Goal: Task Accomplishment & Management: Manage account settings

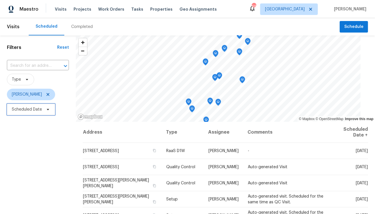
click at [29, 112] on span "Scheduled Date" at bounding box center [27, 109] width 30 height 6
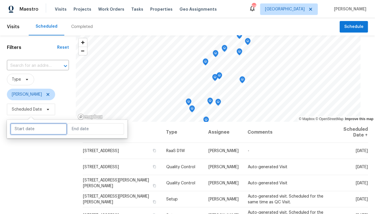
click at [31, 130] on input "text" at bounding box center [38, 128] width 57 height 11
select select "7"
select select "2025"
select select "8"
select select "2025"
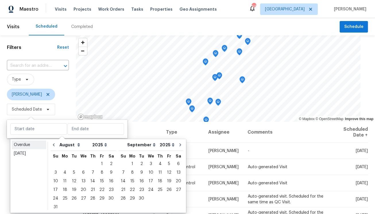
click at [27, 141] on div "Overdue Today January February March April May June July August September Octob…" at bounding box center [98, 176] width 176 height 74
click at [27, 142] on div "Overdue" at bounding box center [29, 145] width 30 height 6
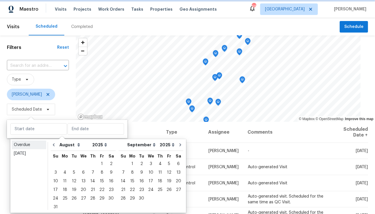
type input "Wed, Jul 30"
type input "Thu, Aug 28"
select select "6"
select select "7"
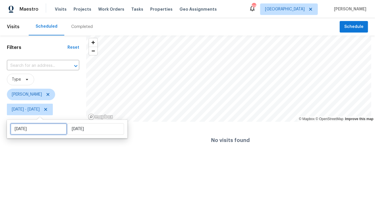
select select "6"
select select "2025"
select select "7"
select select "2025"
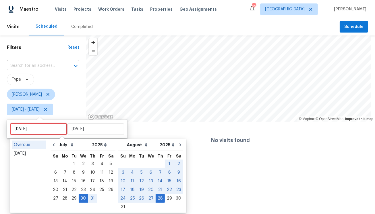
click at [29, 131] on input "Wed, Jul 30" at bounding box center [38, 128] width 57 height 11
click at [34, 151] on div "Today" at bounding box center [29, 153] width 30 height 6
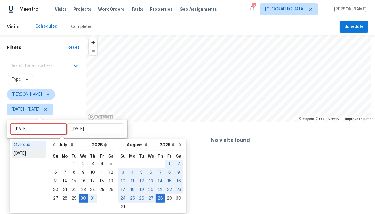
type input "Fri, Aug 29"
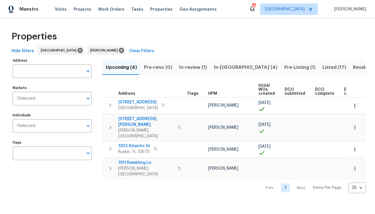
click at [221, 66] on span "In-[GEOGRAPHIC_DATA] (4)" at bounding box center [246, 67] width 64 height 8
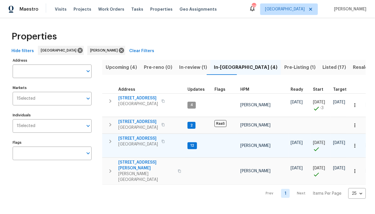
click at [165, 141] on icon "button" at bounding box center [163, 140] width 3 height 3
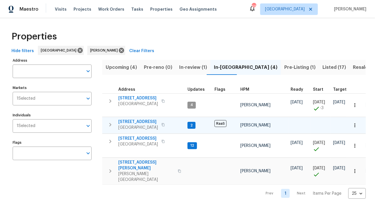
click at [141, 121] on span "7220 53rd Pl E" at bounding box center [138, 122] width 40 height 6
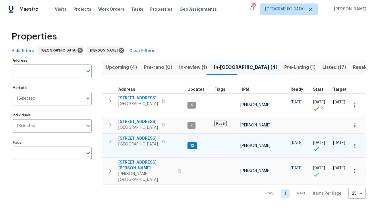
click at [146, 137] on span "10905 Brucehaven Dr" at bounding box center [138, 138] width 40 height 6
click at [166, 143] on button "button" at bounding box center [163, 141] width 7 height 8
click at [145, 139] on span "10905 Brucehaven Dr" at bounding box center [138, 138] width 40 height 6
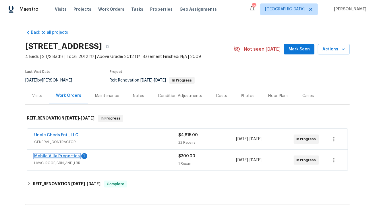
click at [62, 156] on link "Mobile Villa Properties" at bounding box center [57, 156] width 46 height 4
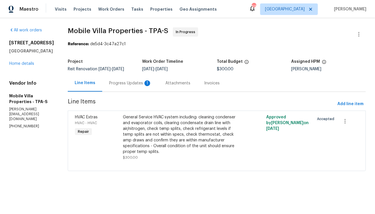
click at [110, 84] on div "Progress Updates 1" at bounding box center [130, 83] width 43 height 6
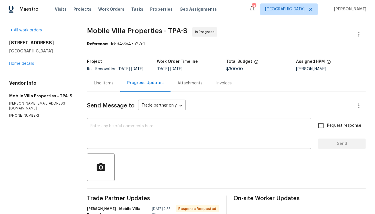
click at [127, 132] on textarea at bounding box center [200, 134] width 218 height 20
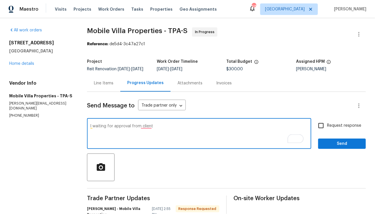
type textarea "l waiting for approval from client"
click at [345, 145] on span "Send" at bounding box center [342, 143] width 39 height 7
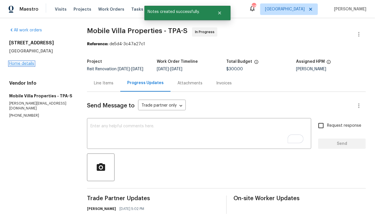
click at [24, 64] on link "Home details" at bounding box center [21, 64] width 25 height 4
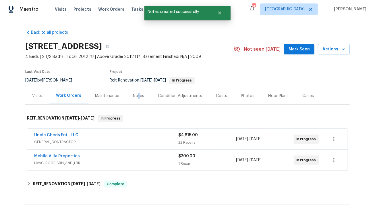
click at [136, 95] on div "Notes" at bounding box center [138, 96] width 11 height 6
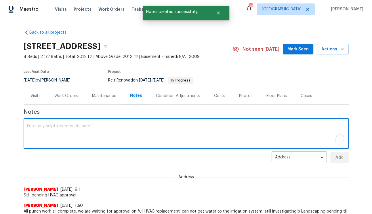
click at [116, 127] on textarea "To enrich screen reader interactions, please activate Accessibility in Grammarl…" at bounding box center [186, 134] width 318 height 20
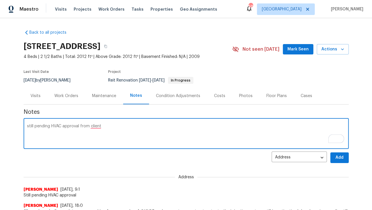
type textarea "still pending HVAC approval from client"
click at [339, 157] on span "Add" at bounding box center [339, 157] width 9 height 7
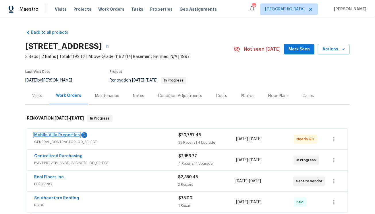
click at [65, 135] on link "Mobile Villa Properties" at bounding box center [57, 135] width 46 height 4
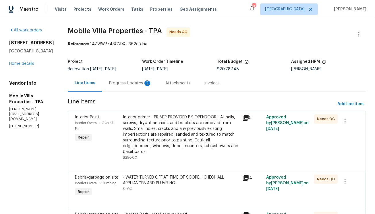
click at [109, 81] on div "Progress Updates 2" at bounding box center [130, 83] width 43 height 6
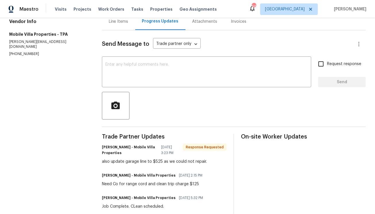
scroll to position [62, 0]
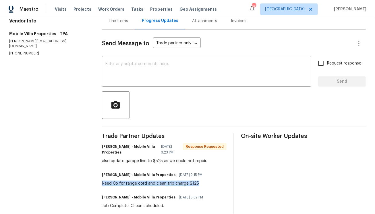
drag, startPoint x: 195, startPoint y: 183, endPoint x: 97, endPoint y: 185, distance: 98.3
click at [97, 185] on div "All work orders 10905 Brucehaven Dr Riverview, FL 33578 Home details Vendor Inf…" at bounding box center [187, 196] width 375 height 481
copy div "Need Co for range cord and clean trip charge $125"
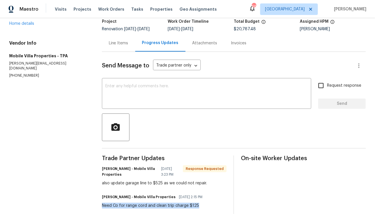
scroll to position [0, 0]
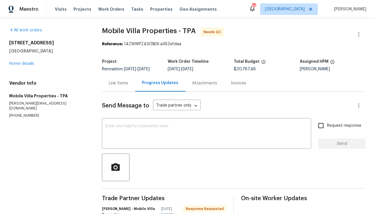
click at [118, 86] on div "Line Items" at bounding box center [118, 82] width 33 height 17
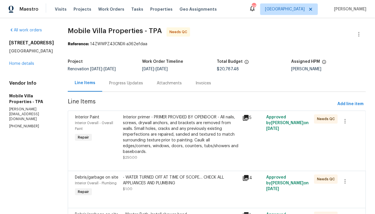
scroll to position [325, 0]
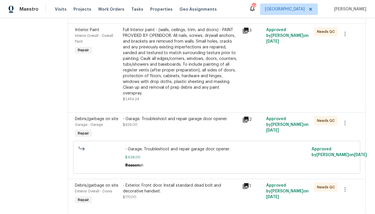
click at [172, 118] on div "- Garage. Troubleshoot and repair garage door opener. $426.00" at bounding box center [181, 127] width 120 height 26
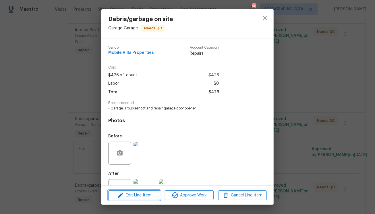
click at [145, 194] on span "Edit Line Item" at bounding box center [134, 194] width 49 height 7
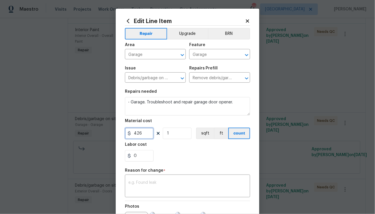
drag, startPoint x: 142, startPoint y: 135, endPoint x: 122, endPoint y: 136, distance: 19.8
click at [122, 136] on div "Edit Line Item Repair Upgrade BRN Area Garage ​ Feature Garage ​ Issue Debris/g…" at bounding box center [188, 142] width 144 height 266
type input "525"
click at [183, 191] on textarea at bounding box center [187, 186] width 118 height 12
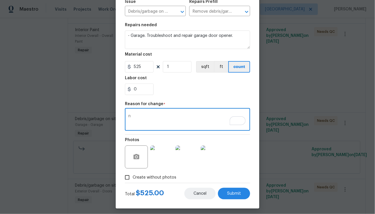
scroll to position [70, 0]
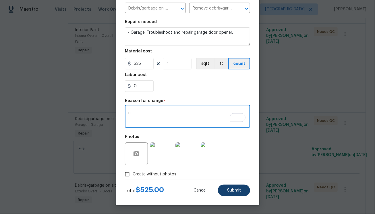
type textarea "n"
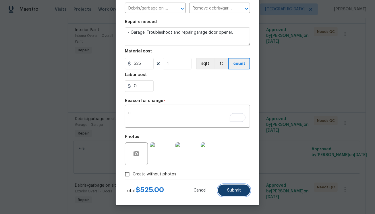
click at [229, 190] on span "Submit" at bounding box center [234, 190] width 14 height 4
type input "426"
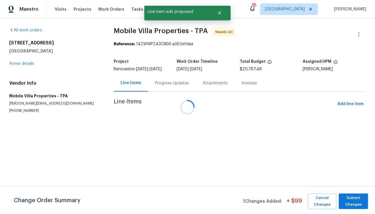
scroll to position [0, 0]
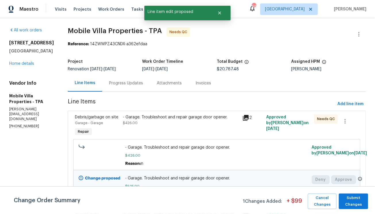
click at [116, 84] on div "Progress Updates" at bounding box center [126, 83] width 34 height 6
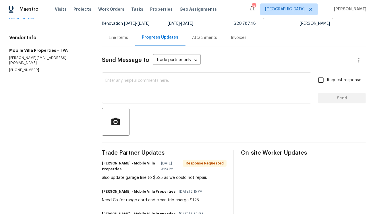
scroll to position [49, 0]
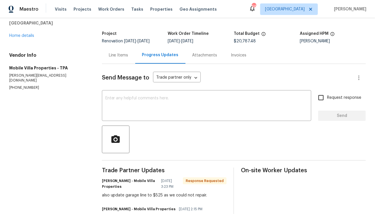
click at [117, 57] on div "Line Items" at bounding box center [119, 55] width 20 height 6
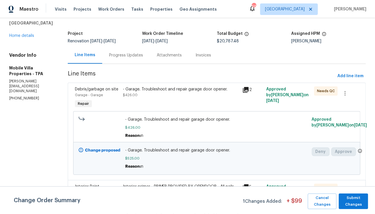
scroll to position [45, 0]
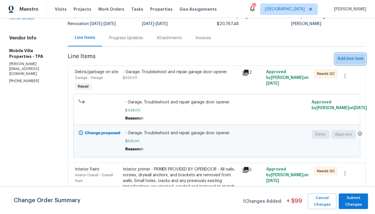
click at [342, 60] on span "Add line item" at bounding box center [351, 58] width 26 height 7
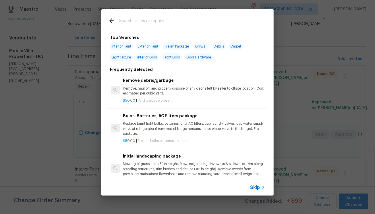
click at [183, 89] on p "Remove, haul off, and properly dispose of any debris left by seller to offsite …" at bounding box center [194, 91] width 143 height 10
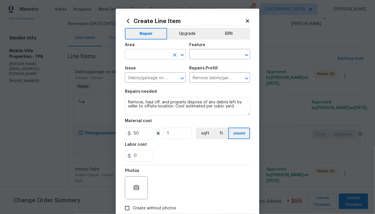
click at [145, 57] on input "text" at bounding box center [147, 54] width 45 height 9
drag, startPoint x: 147, startPoint y: 78, endPoint x: 155, endPoint y: 73, distance: 9.3
click at [147, 78] on li "Interior Overall" at bounding box center [153, 76] width 61 height 9
type input "Interior Overall"
drag, startPoint x: 172, startPoint y: 63, endPoint x: 198, endPoint y: 64, distance: 26.5
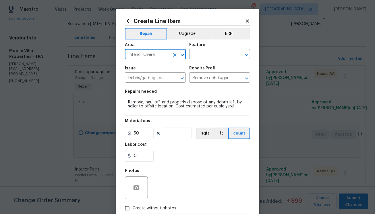
click at [179, 64] on span "Issue Debris/garbage on site ​" at bounding box center [155, 74] width 61 height 23
click at [199, 59] on input "text" at bounding box center [211, 54] width 45 height 9
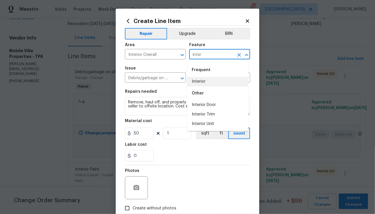
click at [200, 79] on li "Interior" at bounding box center [217, 81] width 61 height 9
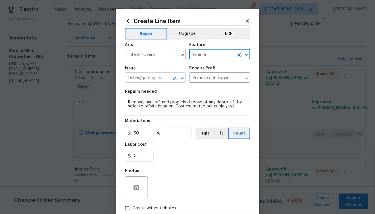
type input "Interior"
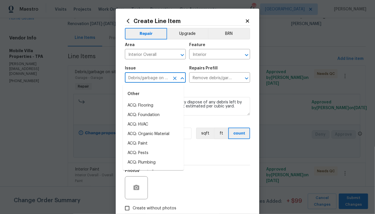
click at [153, 81] on input "Debris/garbage on site" at bounding box center [147, 78] width 45 height 9
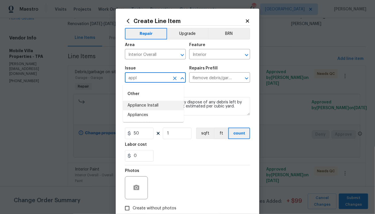
click at [147, 104] on li "Appliance Install" at bounding box center [153, 105] width 61 height 9
type input "Appliance Install"
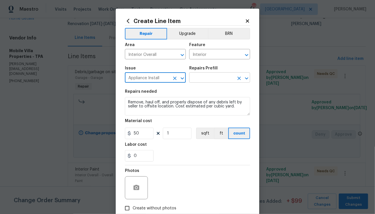
type input "Appliance Install"
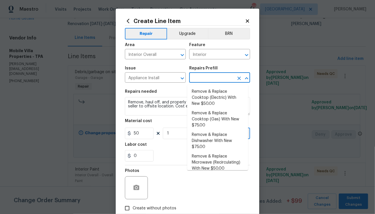
click at [199, 80] on input "text" at bounding box center [211, 78] width 45 height 9
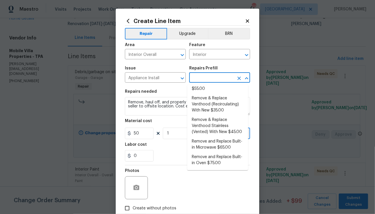
scroll to position [184, 0]
click at [216, 160] on li "Remove and Replace Built-in Oven $75.00" at bounding box center [217, 160] width 61 height 16
type input "Appliances"
type input "Remove and Replace Built-in Oven $75.00"
type textarea "Remove the existing built-in oven and replace it with a new built-in oven provi…"
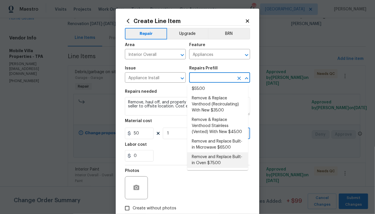
type input "75"
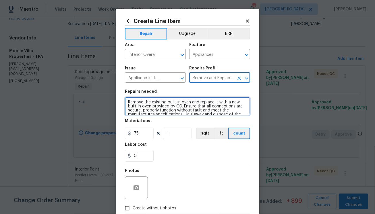
click at [163, 114] on textarea "Remove the existing built-in oven and replace it with a new built-in oven provi…" at bounding box center [187, 106] width 125 height 18
click at [164, 112] on textarea "Remove the existing built-in oven and replace it with a new built-in oven provi…" at bounding box center [187, 106] width 125 height 18
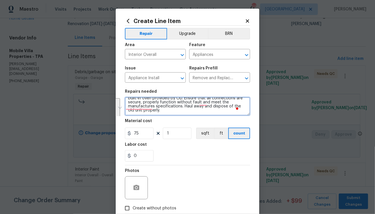
scroll to position [8, 0]
paste textarea "Need Co for range cord and clean trip charge $125"
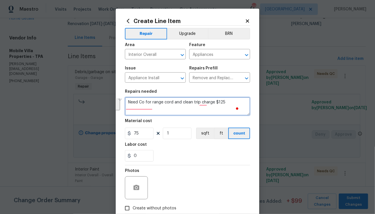
scroll to position [0, 0]
drag, startPoint x: 223, startPoint y: 103, endPoint x: 213, endPoint y: 103, distance: 10.4
click at [213, 103] on textarea "Need Co for range cord and clean trip charge $125" at bounding box center [187, 106] width 125 height 18
type textarea "Need Co for range cord and clean trip charge"
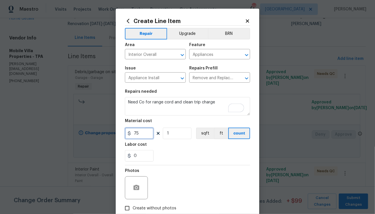
drag, startPoint x: 138, startPoint y: 135, endPoint x: 109, endPoint y: 135, distance: 29.0
click at [109, 135] on div "Create Line Item Repair Upgrade BRN Area Interior Overall ​ Feature Appliances …" at bounding box center [187, 107] width 375 height 214
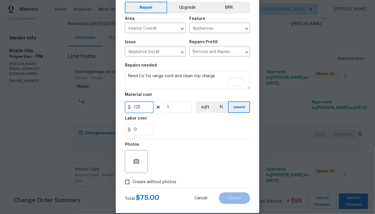
scroll to position [34, 0]
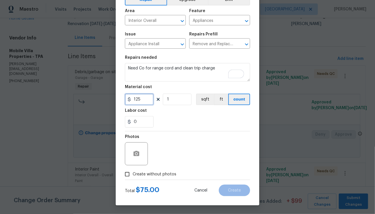
type input "125"
click at [159, 175] on span "Create without photos" at bounding box center [155, 174] width 44 height 6
click at [133, 175] on input "Create without photos" at bounding box center [127, 173] width 11 height 11
checkbox input "true"
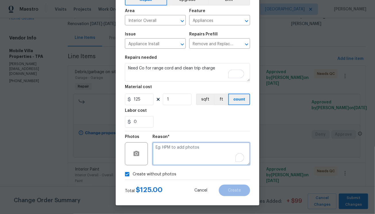
click at [178, 152] on textarea "To enrich screen reader interactions, please activate Accessibility in Grammarl…" at bounding box center [202, 153] width 98 height 23
type textarea "n"
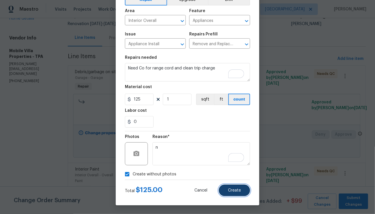
click at [233, 191] on span "Create" at bounding box center [234, 190] width 13 height 4
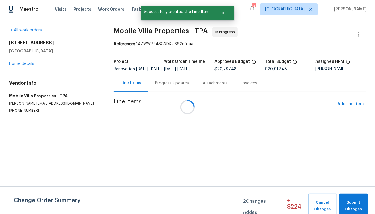
scroll to position [0, 0]
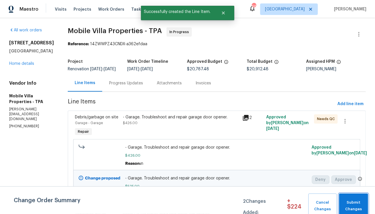
click at [358, 205] on span "Submit Changes" at bounding box center [353, 205] width 23 height 13
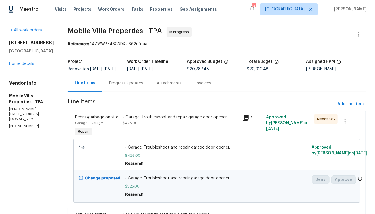
click at [28, 66] on div "10905 Brucehaven Dr Riverview, FL 33578 Home details" at bounding box center [31, 53] width 45 height 26
click at [30, 66] on link "Home details" at bounding box center [21, 64] width 25 height 4
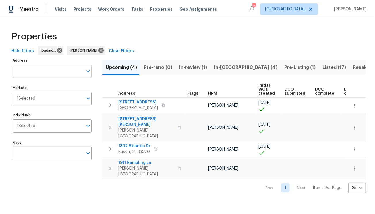
drag, startPoint x: 72, startPoint y: 73, endPoint x: 47, endPoint y: 74, distance: 24.5
click at [47, 74] on input "Address" at bounding box center [48, 71] width 70 height 14
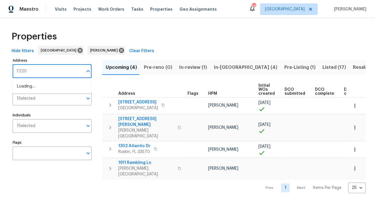
type input "7220"
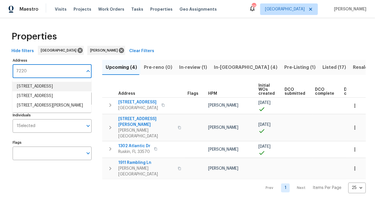
click at [55, 86] on li "[STREET_ADDRESS]" at bounding box center [51, 86] width 79 height 9
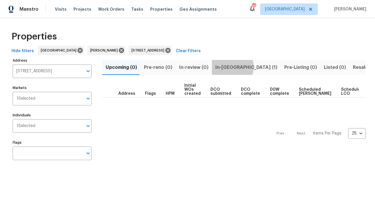
click at [229, 67] on span "In-[GEOGRAPHIC_DATA] (1)" at bounding box center [247, 67] width 62 height 8
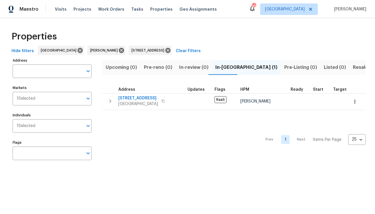
type input "[STREET_ADDRESS]"
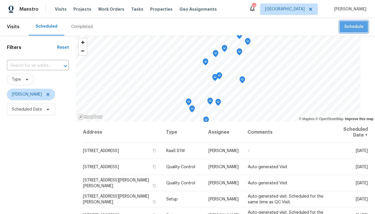
click at [357, 27] on span "Schedule" at bounding box center [354, 26] width 19 height 7
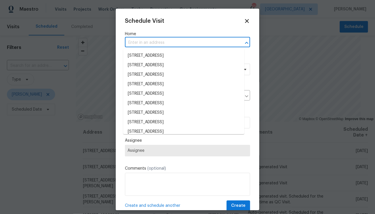
click at [165, 41] on input "text" at bounding box center [179, 42] width 109 height 9
paste input "10905 Brucehaven Dr Riverview FL 33578"
type input "10905 Brucehaven Dr Riverview FL 33578"
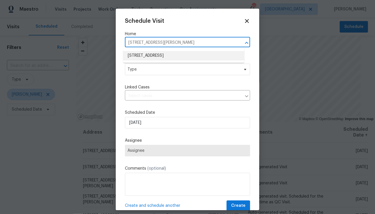
click at [153, 55] on li "[STREET_ADDRESS]" at bounding box center [183, 55] width 121 height 9
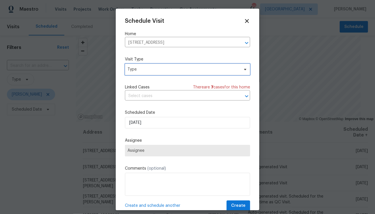
click at [160, 71] on span "Type" at bounding box center [184, 69] width 112 height 6
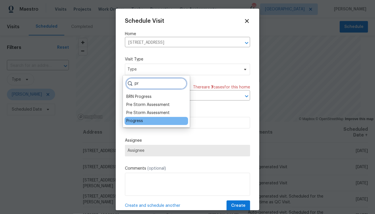
type input "pr"
click at [144, 119] on div "Progress" at bounding box center [157, 121] width 64 height 8
click at [133, 122] on div "Progress" at bounding box center [134, 121] width 17 height 6
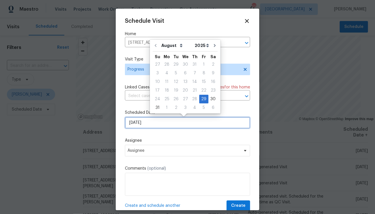
click at [165, 124] on input "[DATE]" at bounding box center [187, 122] width 125 height 11
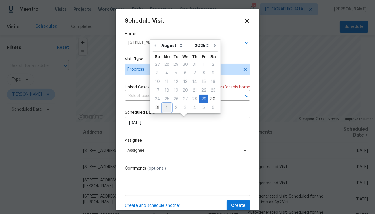
drag, startPoint x: 164, startPoint y: 107, endPoint x: 176, endPoint y: 116, distance: 14.8
click at [164, 107] on div "1" at bounding box center [166, 107] width 9 height 8
type input "9/1/2025"
select select "8"
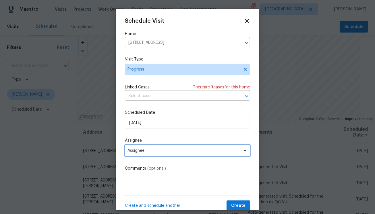
click at [171, 154] on span "Assignee" at bounding box center [187, 150] width 125 height 11
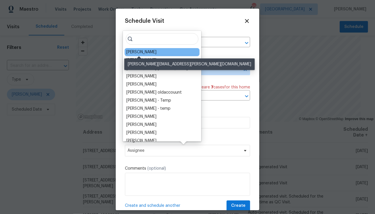
click at [141, 54] on div "[PERSON_NAME]" at bounding box center [141, 52] width 30 height 6
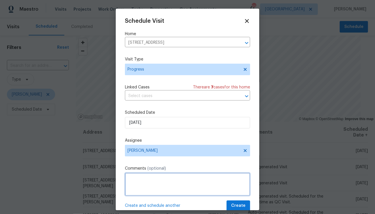
click at [146, 181] on textarea at bounding box center [187, 183] width 125 height 23
type textarea "LISTING / NAV AI / KNOX"
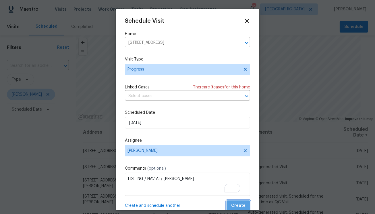
click at [235, 203] on span "Create" at bounding box center [238, 205] width 14 height 7
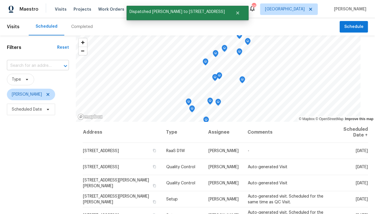
click at [46, 66] on input "text" at bounding box center [30, 65] width 46 height 9
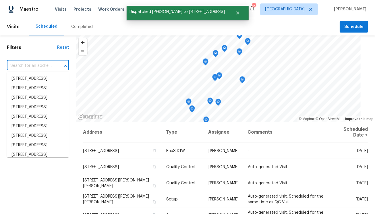
paste input "10905 Brucehaven Dr Riverview FL 33578"
type input "10905 Brucehaven Dr Riverview FL 33578"
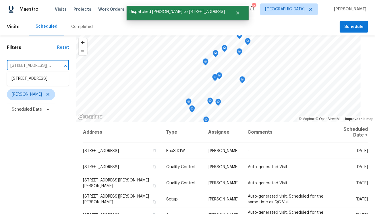
scroll to position [0, 35]
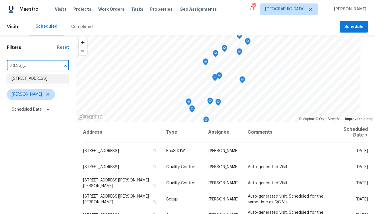
click at [43, 80] on li "[STREET_ADDRESS]" at bounding box center [38, 78] width 62 height 9
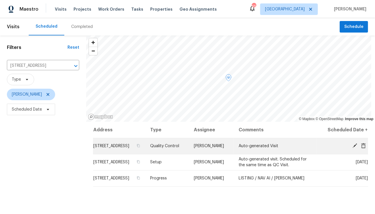
click at [353, 148] on icon at bounding box center [355, 145] width 5 height 5
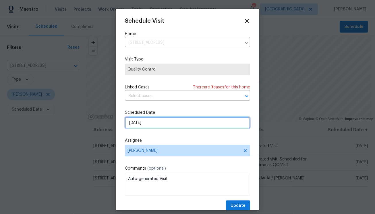
click at [195, 126] on input "9/1/2025" at bounding box center [187, 122] width 125 height 11
select select "8"
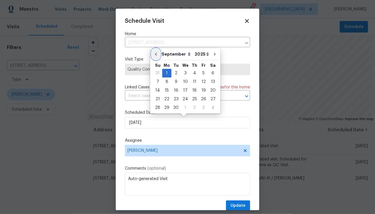
click at [157, 55] on icon "Go to previous month" at bounding box center [156, 54] width 2 height 3
type input "[DATE]"
select select "7"
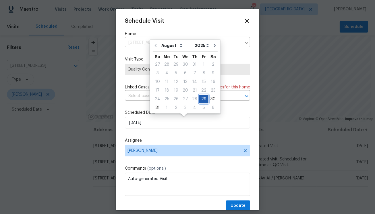
click at [203, 99] on div "29" at bounding box center [203, 99] width 9 height 8
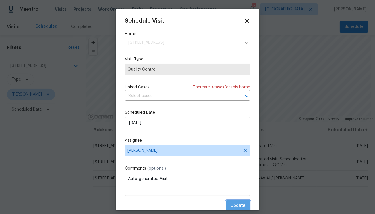
click at [233, 207] on span "Update" at bounding box center [238, 205] width 15 height 7
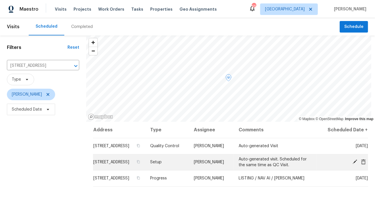
click at [353, 164] on icon at bounding box center [355, 161] width 5 height 5
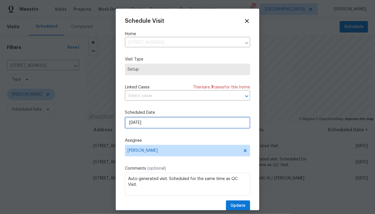
click at [200, 126] on input "9/1/2025" at bounding box center [187, 122] width 125 height 11
select select "8"
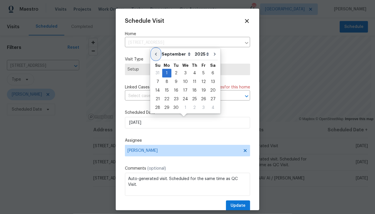
click at [155, 57] on button "Go to previous month" at bounding box center [156, 53] width 9 height 11
type input "[DATE]"
select select "7"
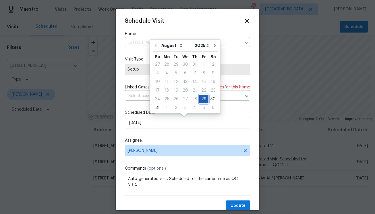
click at [201, 101] on div "29" at bounding box center [203, 99] width 9 height 8
click at [201, 99] on div "29" at bounding box center [203, 99] width 9 height 8
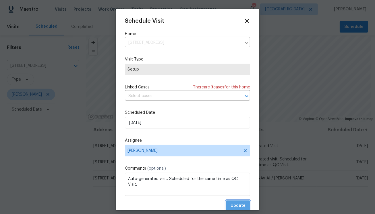
click at [232, 204] on span "Update" at bounding box center [238, 205] width 15 height 7
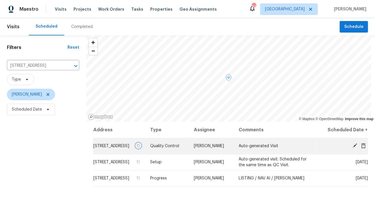
click at [140, 147] on icon "button" at bounding box center [138, 145] width 3 height 3
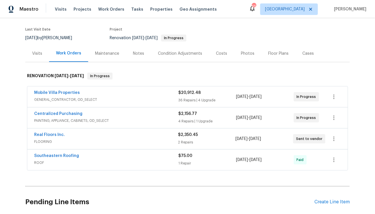
scroll to position [43, 0]
click at [63, 154] on link "Southeastern Roofing" at bounding box center [56, 155] width 45 height 4
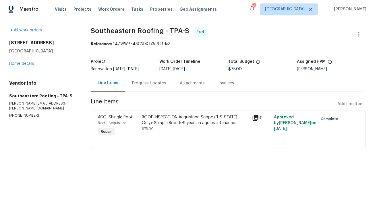
click at [143, 83] on div "Progress Updates" at bounding box center [149, 83] width 34 height 6
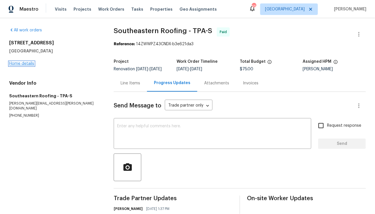
click at [19, 63] on link "Home details" at bounding box center [21, 64] width 25 height 4
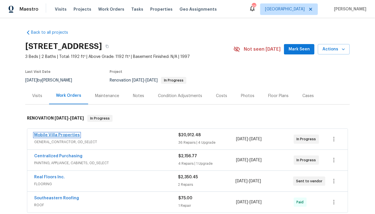
click at [62, 134] on link "Mobile Villa Properties" at bounding box center [57, 135] width 46 height 4
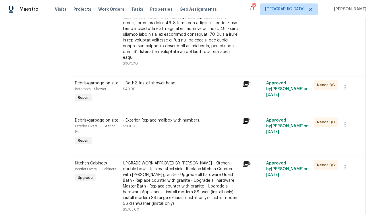
scroll to position [871, 0]
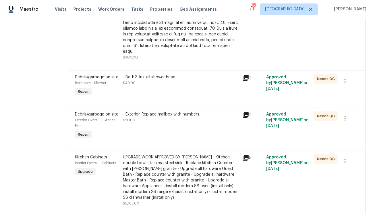
click at [168, 154] on div "UPGRADE WORK APPROVED BY [PERSON_NAME] - Kitchen - double bowl stainless steel …" at bounding box center [181, 177] width 116 height 46
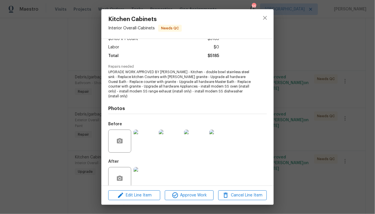
scroll to position [46, 0]
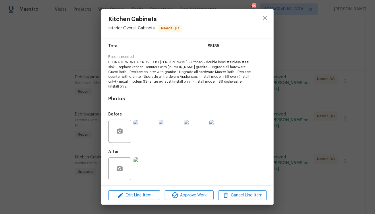
click at [151, 163] on img at bounding box center [145, 168] width 23 height 23
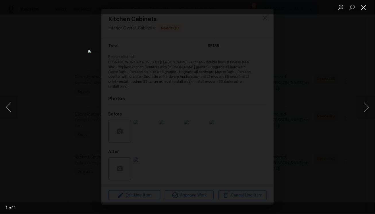
click at [365, 10] on button "Close lightbox" at bounding box center [363, 7] width 11 height 10
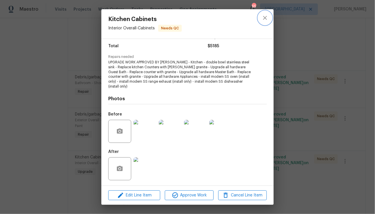
click at [264, 19] on icon "close" at bounding box center [265, 17] width 7 height 7
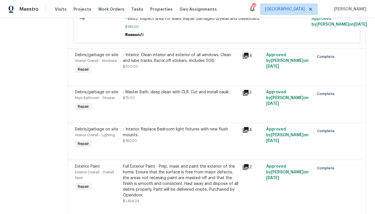
scroll to position [2044, 0]
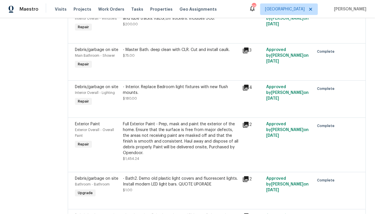
click at [162, 121] on div "Full Exterior Paint - Prep, mask and paint the exterior of the home. Ensure tha…" at bounding box center [181, 141] width 116 height 40
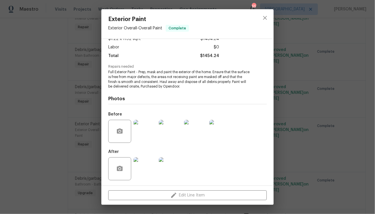
scroll to position [37, 0]
click at [174, 167] on img at bounding box center [170, 168] width 23 height 23
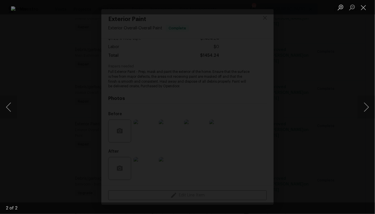
drag, startPoint x: 365, startPoint y: 8, endPoint x: 349, endPoint y: 25, distance: 23.2
click at [365, 8] on button "Close lightbox" at bounding box center [363, 7] width 11 height 10
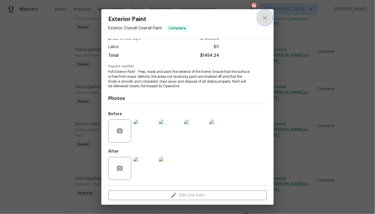
click at [267, 21] on button "close" at bounding box center [265, 18] width 14 height 14
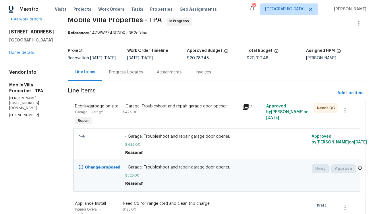
scroll to position [0, 0]
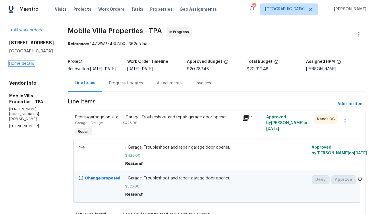
click at [20, 66] on link "Home details" at bounding box center [21, 64] width 25 height 4
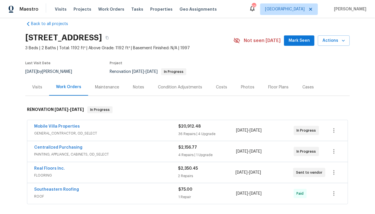
scroll to position [59, 0]
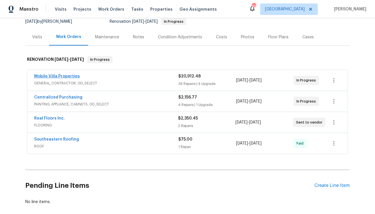
click at [44, 78] on span "Mobile Villa Properties" at bounding box center [57, 76] width 46 height 6
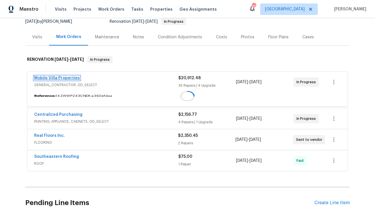
click at [46, 78] on span "Mobile Villa Properties" at bounding box center [57, 78] width 46 height 6
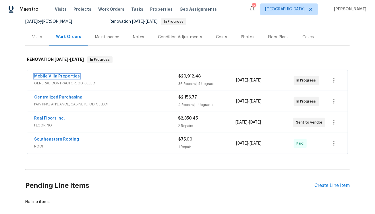
click at [47, 77] on link "Mobile Villa Properties" at bounding box center [57, 76] width 46 height 4
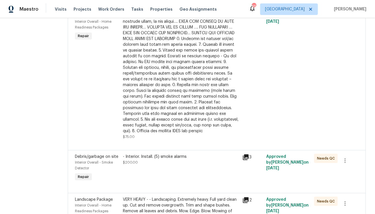
scroll to position [966, 0]
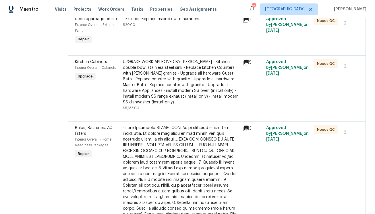
click at [173, 59] on div "UPGRADE WORK APPROVED BY MAYES - Kitchen - double bowl stainless steel sink - R…" at bounding box center [181, 82] width 116 height 46
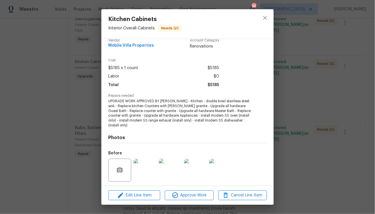
scroll to position [46, 0]
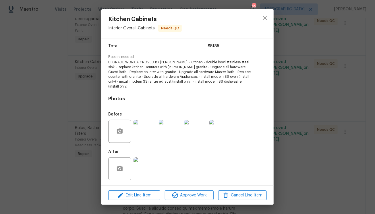
click at [149, 166] on img at bounding box center [145, 168] width 23 height 23
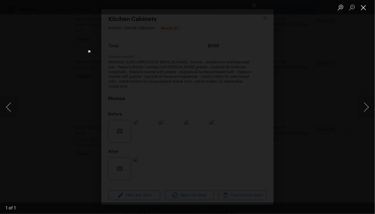
click at [365, 10] on button "Close lightbox" at bounding box center [363, 7] width 11 height 10
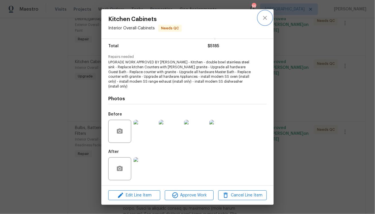
click at [264, 20] on icon "close" at bounding box center [265, 17] width 7 height 7
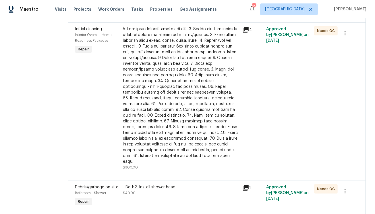
scroll to position [0, 0]
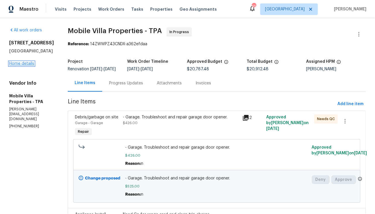
click at [24, 66] on link "Home details" at bounding box center [21, 64] width 25 height 4
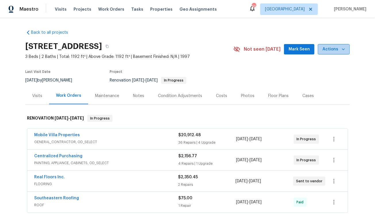
click at [333, 51] on span "Actions" at bounding box center [334, 49] width 23 height 7
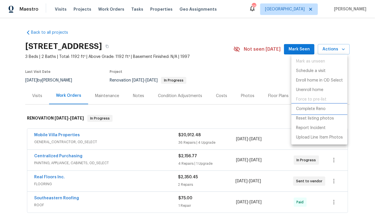
click at [318, 110] on p "Complete Reno" at bounding box center [311, 109] width 30 height 6
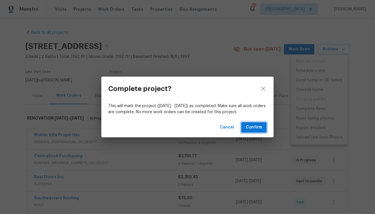
click at [259, 126] on span "Confirm" at bounding box center [254, 127] width 16 height 7
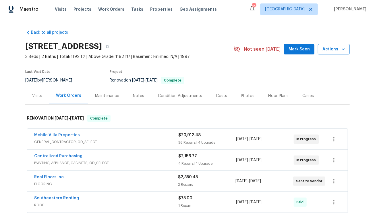
click at [332, 52] on span "Actions" at bounding box center [334, 49] width 23 height 7
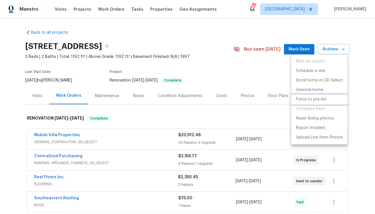
click at [315, 100] on p "Force to pre-list" at bounding box center [311, 99] width 30 height 6
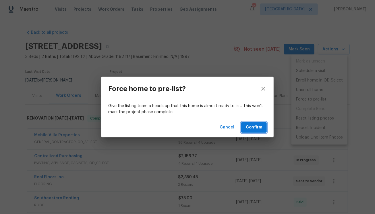
click at [252, 126] on span "Confirm" at bounding box center [254, 127] width 16 height 7
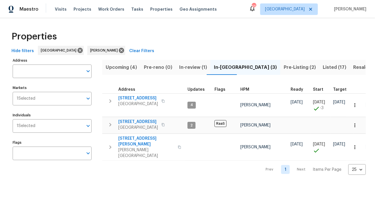
click at [284, 67] on span "Pre-Listing (2)" at bounding box center [300, 67] width 32 height 8
